Goal: Information Seeking & Learning: Learn about a topic

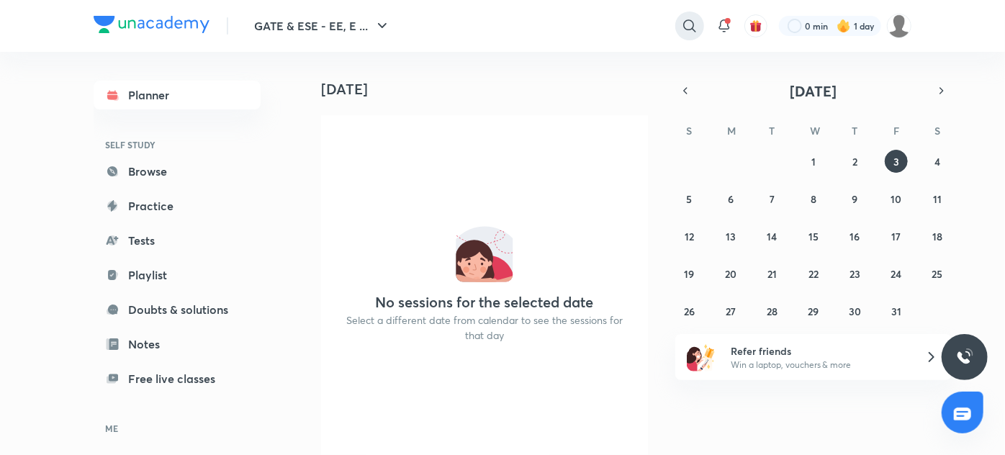
click at [687, 24] on icon at bounding box center [689, 25] width 17 height 17
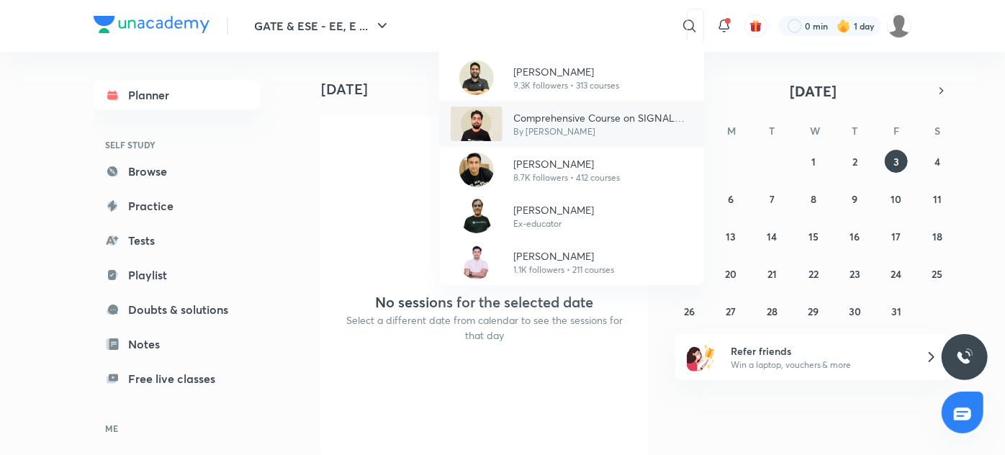
click at [511, 114] on div "Comprehensive Course on SIGNAL SYSTEM ECE/EE/IN By Vishal Soni" at bounding box center [597, 124] width 190 height 28
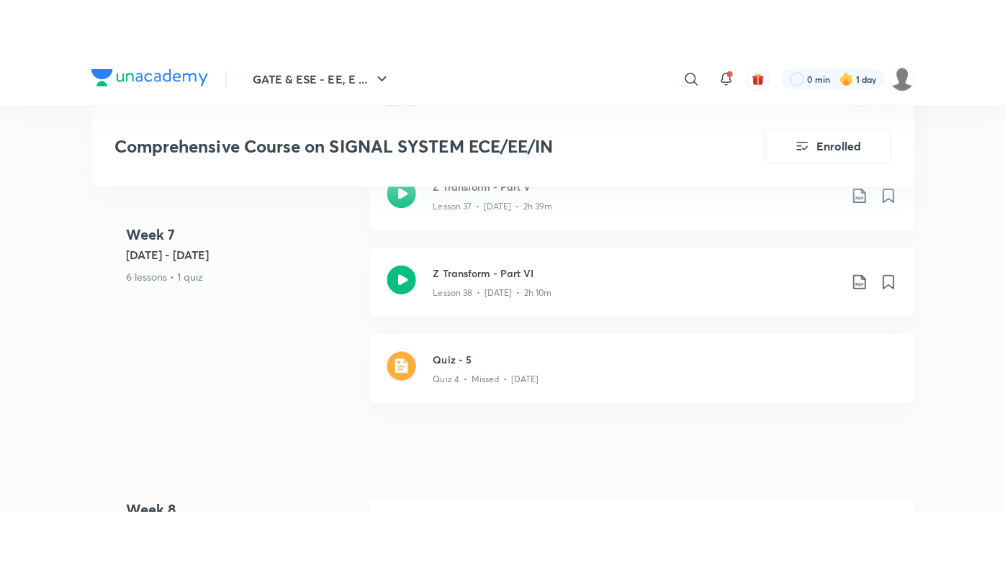
scroll to position [4646, 0]
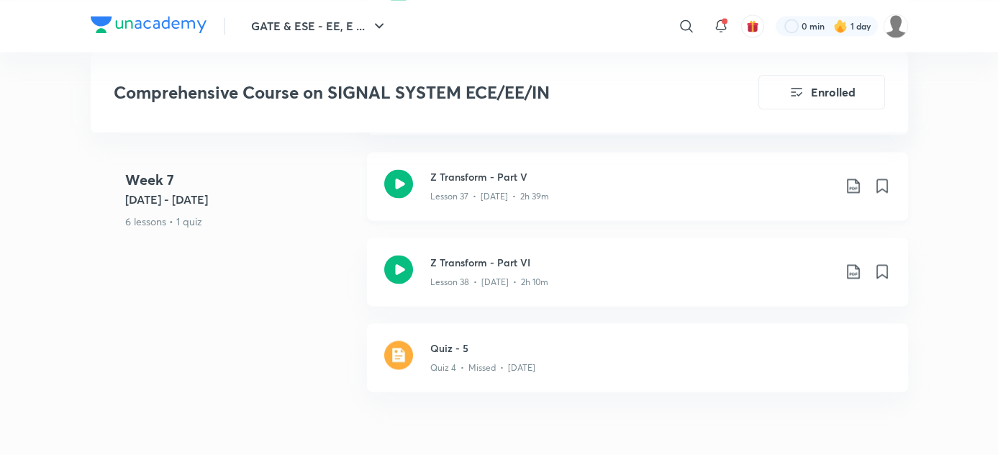
click at [548, 201] on div "Lesson 37 • [DATE] • 2h 39m" at bounding box center [631, 193] width 403 height 19
